Goal: Information Seeking & Learning: Learn about a topic

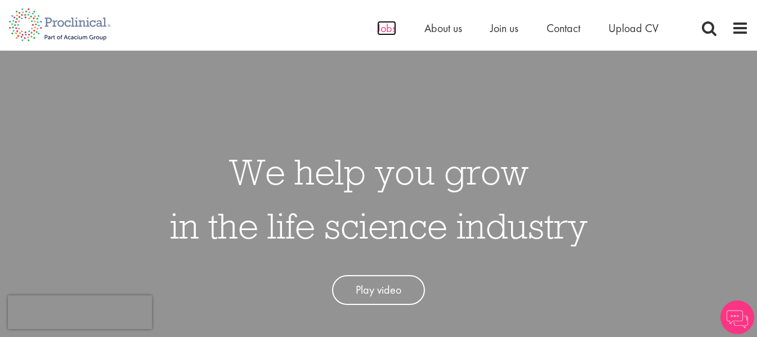
click at [387, 31] on span "Jobs" at bounding box center [386, 28] width 19 height 15
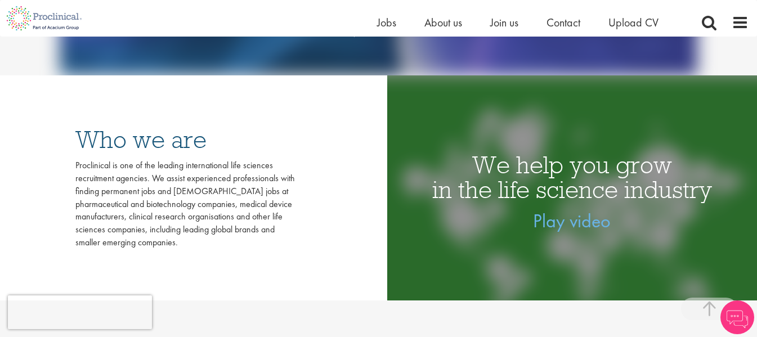
scroll to position [169, 0]
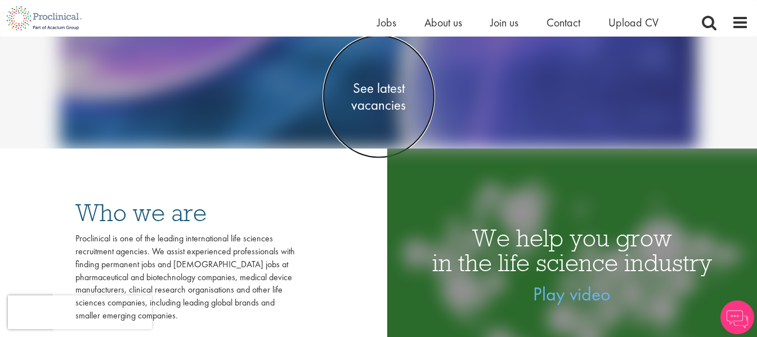
click at [391, 95] on span "See latest vacancies" at bounding box center [379, 97] width 113 height 34
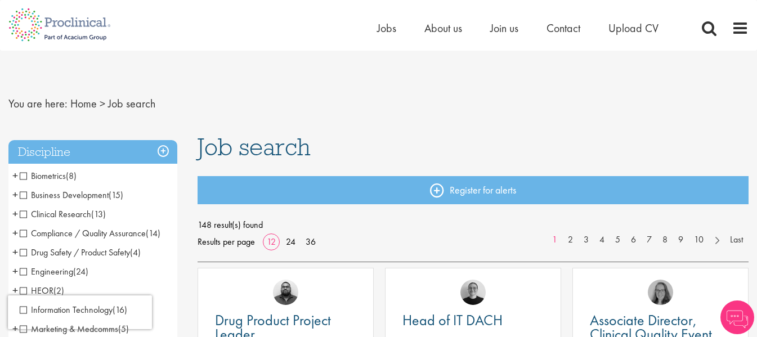
click at [21, 195] on span "Business Development" at bounding box center [64, 195] width 89 height 12
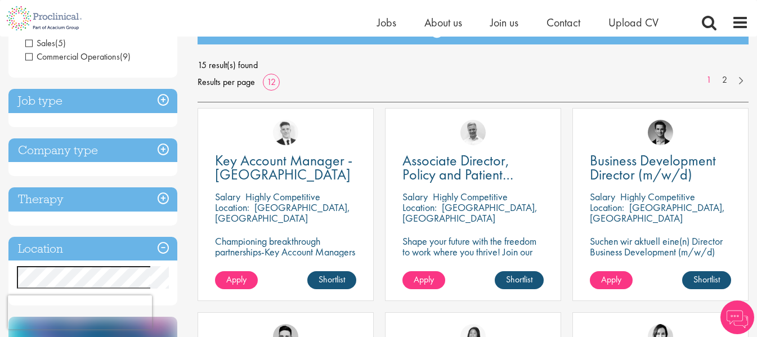
scroll to position [169, 0]
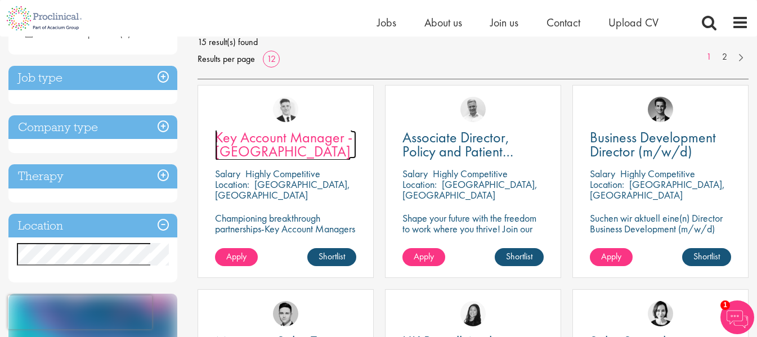
click at [312, 143] on span "Key Account Manager - Netherlands" at bounding box center [283, 144] width 137 height 33
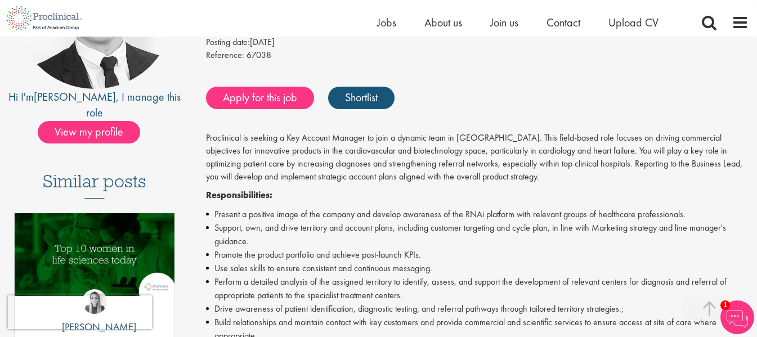
scroll to position [169, 0]
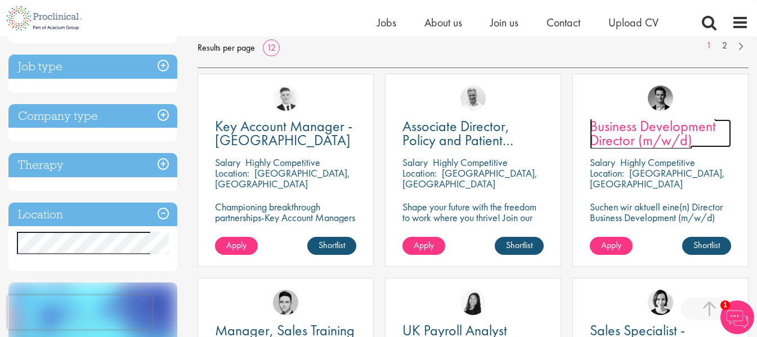
click at [639, 137] on span "Business Development Director (m/w/d)" at bounding box center [653, 133] width 126 height 33
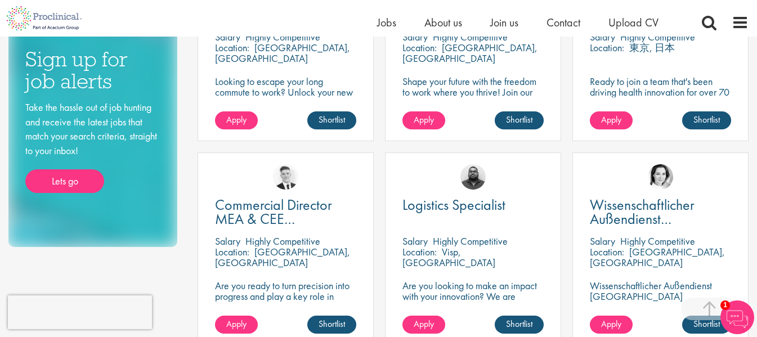
scroll to position [522, 0]
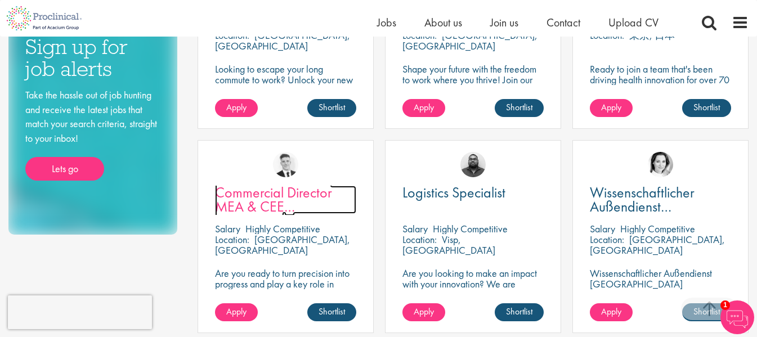
click at [279, 212] on span "Commercial Director MEA & CEE Partnerships" at bounding box center [273, 206] width 117 height 47
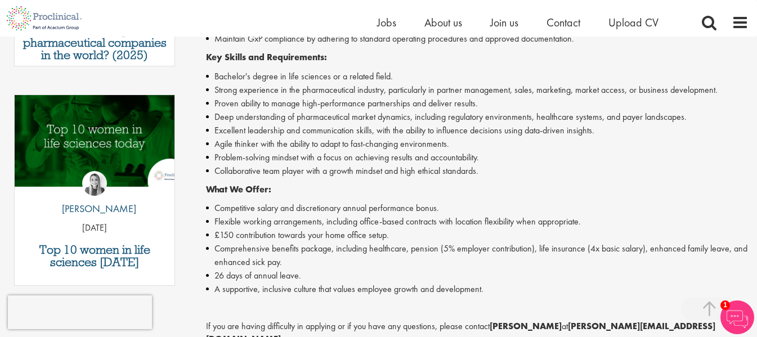
scroll to position [507, 0]
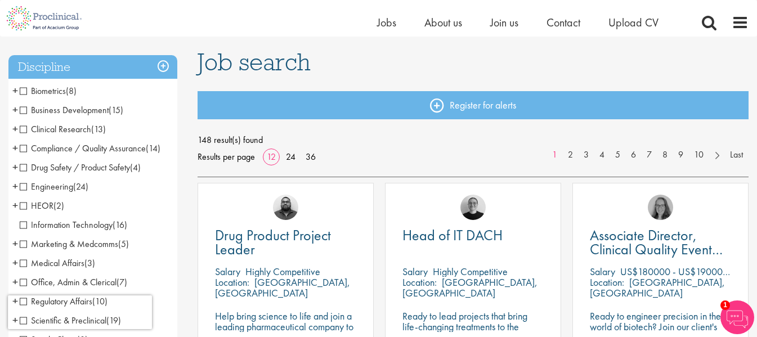
scroll to position [56, 0]
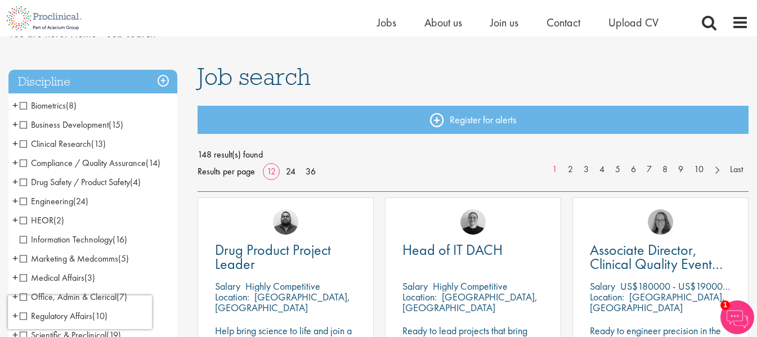
click at [25, 124] on span "Business Development" at bounding box center [64, 125] width 89 height 12
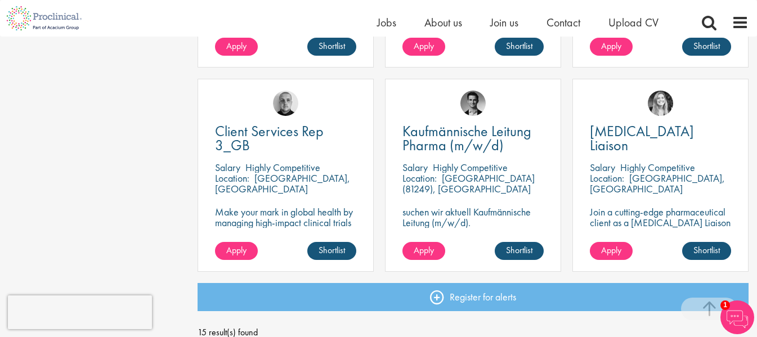
scroll to position [844, 0]
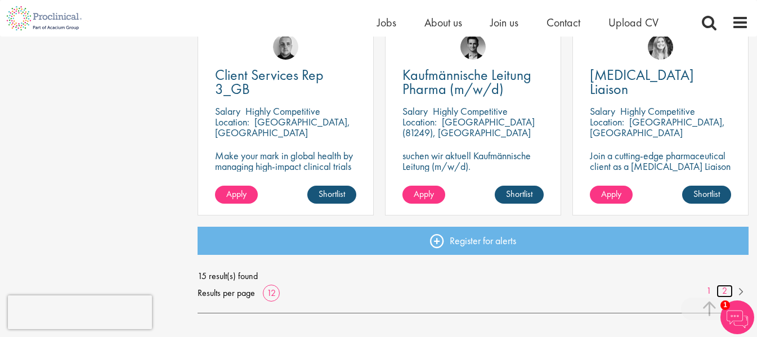
click at [726, 289] on link "2" at bounding box center [725, 291] width 16 height 13
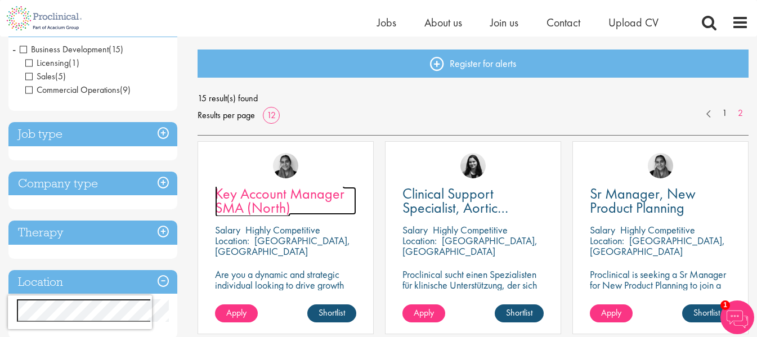
click at [235, 209] on span "Key Account Manager SMA (North)" at bounding box center [279, 200] width 129 height 33
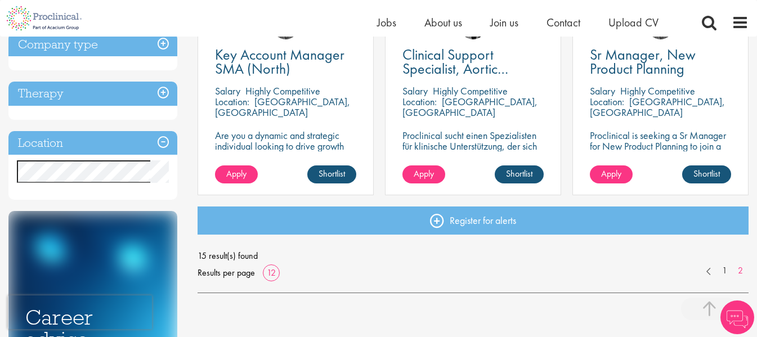
scroll to position [225, 0]
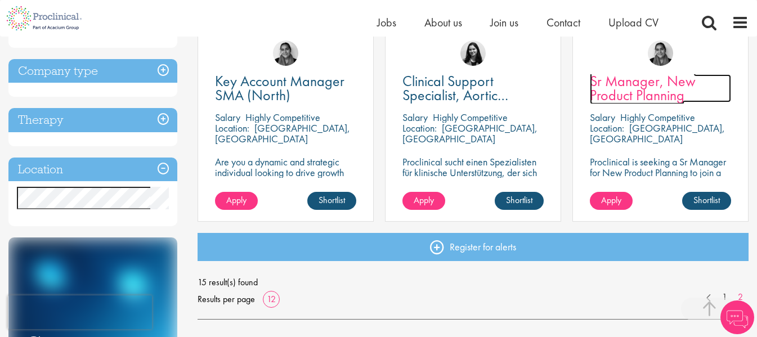
click at [658, 83] on span "Sr Manager, New Product Planning" at bounding box center [643, 87] width 106 height 33
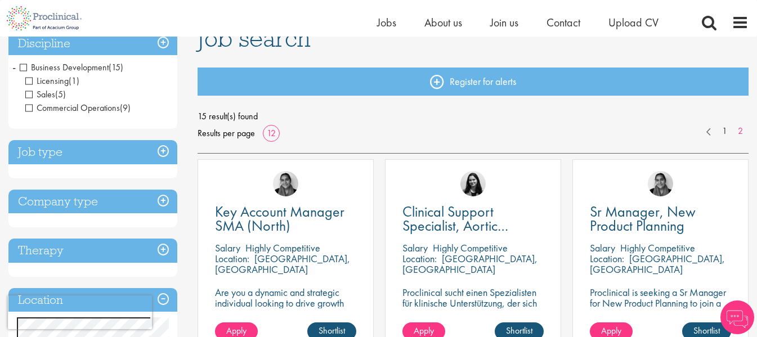
scroll to position [24, 0]
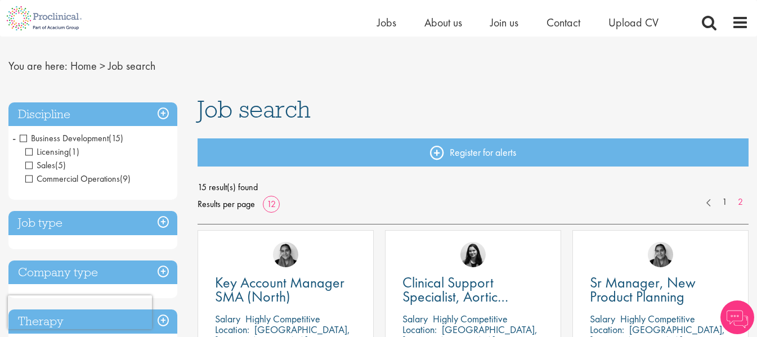
click at [20, 137] on span "Business Development" at bounding box center [64, 138] width 89 height 12
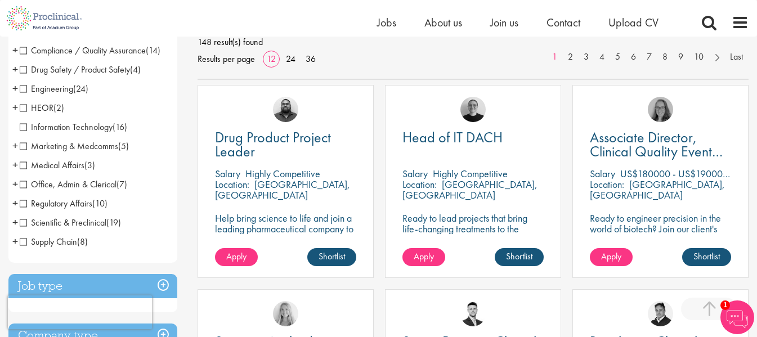
scroll to position [225, 0]
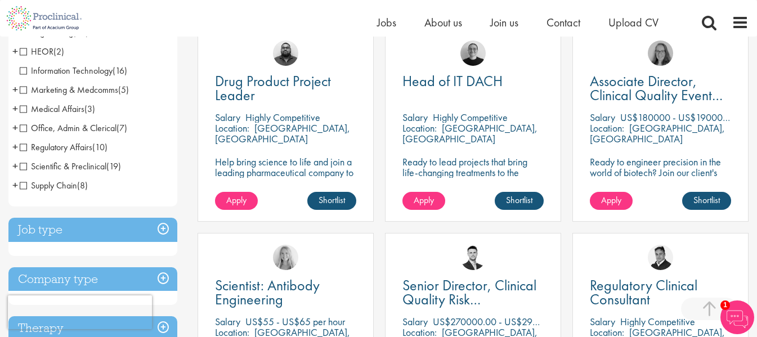
click at [23, 186] on span "Supply Chain" at bounding box center [48, 186] width 57 height 12
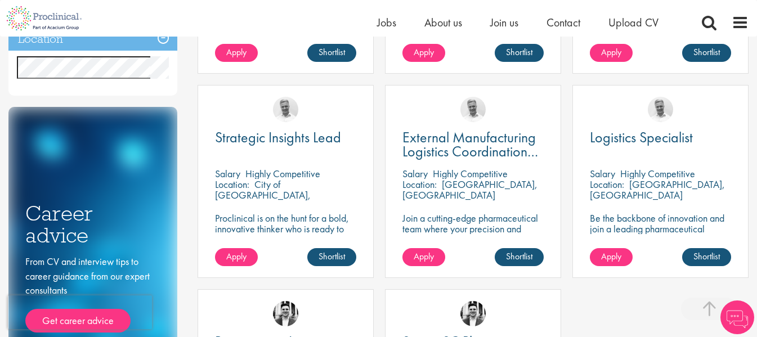
scroll to position [394, 0]
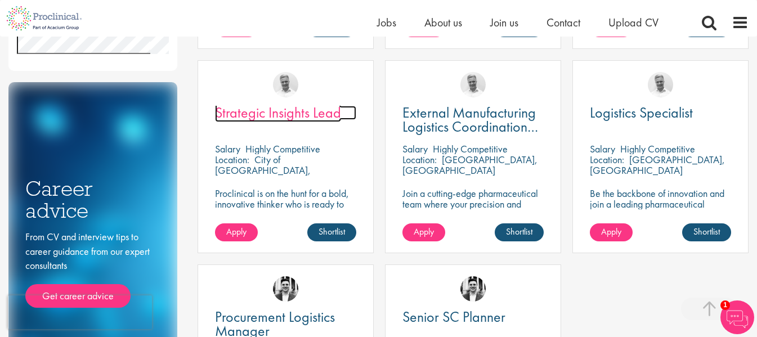
click at [268, 111] on span "Strategic Insights Lead" at bounding box center [278, 112] width 126 height 19
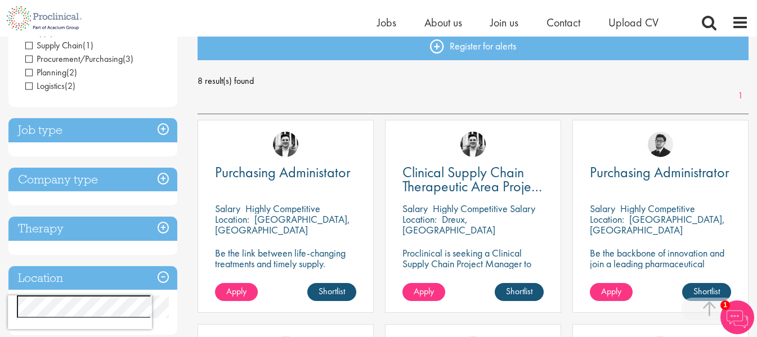
scroll to position [61, 0]
